Goal: Find specific page/section: Find specific page/section

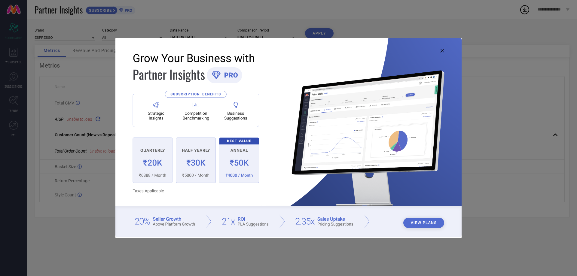
click at [441, 50] on icon at bounding box center [442, 51] width 4 height 4
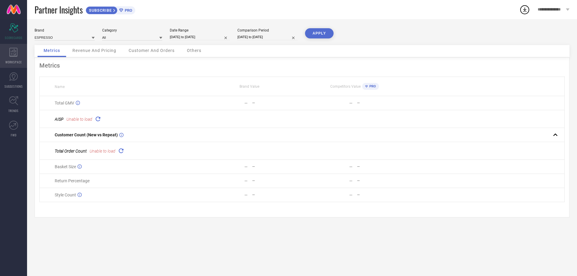
click at [14, 55] on icon at bounding box center [13, 52] width 8 height 9
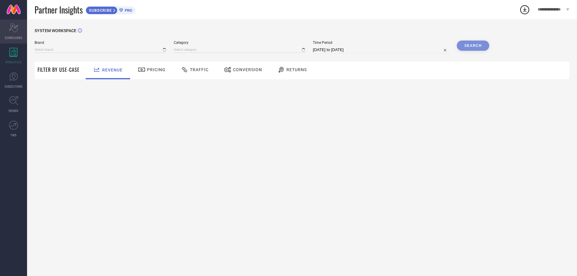
click at [13, 26] on icon at bounding box center [13, 27] width 9 height 9
type input "ESPRESSO"
type input "All"
